Goal: Task Accomplishment & Management: Complete application form

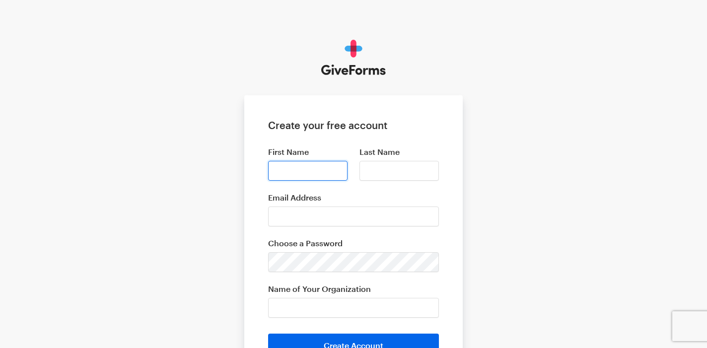
click at [326, 165] on input "First Name" at bounding box center [307, 171] width 79 height 20
type input "[PERSON_NAME]"
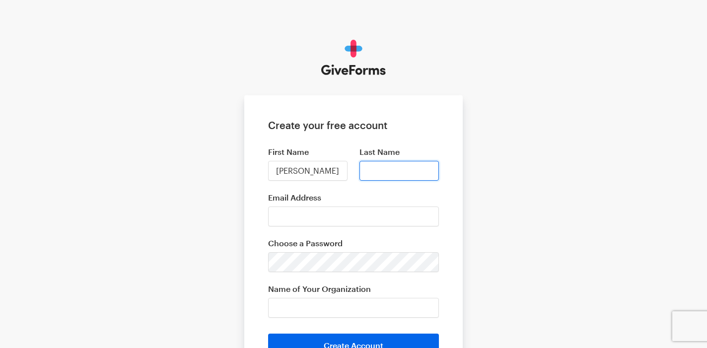
type input "Deliaj"
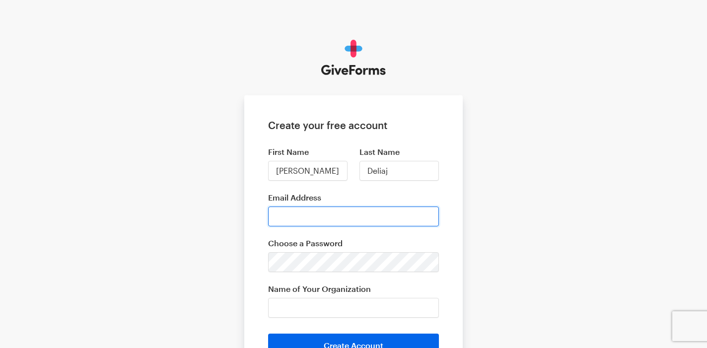
click at [330, 222] on input "Email Address" at bounding box center [353, 216] width 171 height 20
click at [330, 210] on input "Email Address" at bounding box center [353, 216] width 171 height 20
drag, startPoint x: 317, startPoint y: 216, endPoint x: 317, endPoint y: 211, distance: 5.5
click at [317, 216] on input "Email Address" at bounding box center [353, 216] width 171 height 20
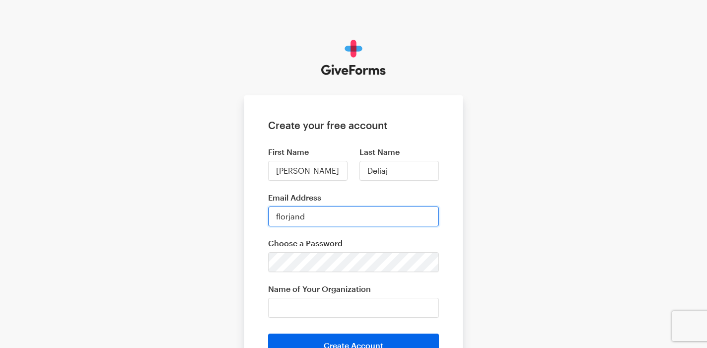
click at [317, 211] on input "florjand" at bounding box center [353, 216] width 171 height 20
type input "[EMAIL_ADDRESS][DOMAIN_NAME]"
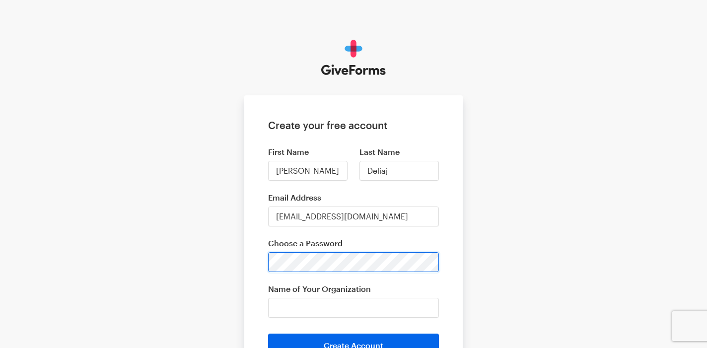
scroll to position [68, 0]
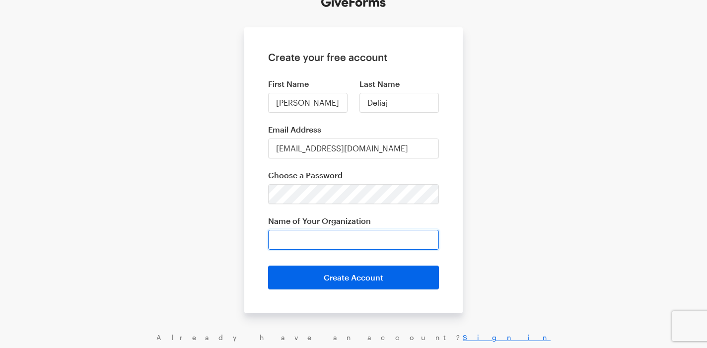
click at [309, 238] on input "Name of Your Organization" at bounding box center [353, 240] width 171 height 20
click at [358, 241] on input "[PERSON_NAME] Ecom STore" at bounding box center [353, 240] width 171 height 20
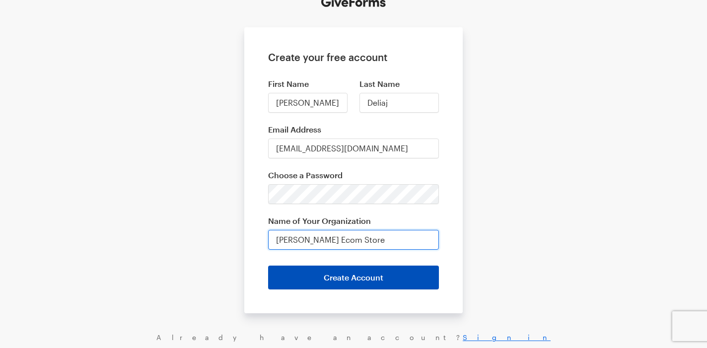
type input "[PERSON_NAME] Ecom Store"
click at [353, 270] on button "Create Account" at bounding box center [353, 277] width 171 height 24
